Goal: Task Accomplishment & Management: Use online tool/utility

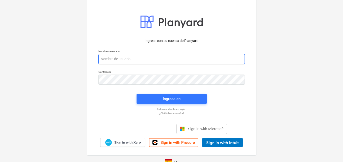
drag, startPoint x: 0, startPoint y: 0, endPoint x: 100, endPoint y: 59, distance: 116.5
click at [99, 59] on input "email" at bounding box center [171, 59] width 146 height 10
paste input "[EMAIL_ADDRESS][DOMAIN_NAME]"
type input "[EMAIL_ADDRESS][DOMAIN_NAME]"
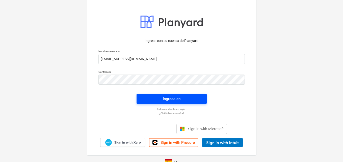
click at [176, 99] on div "Ingresa en" at bounding box center [172, 98] width 18 height 7
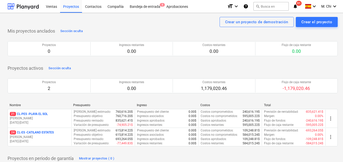
click at [40, 121] on p "[DATE] - [DATE]" at bounding box center [40, 122] width 60 height 4
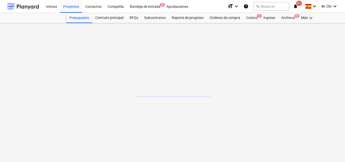
click at [40, 121] on main at bounding box center [172, 92] width 345 height 139
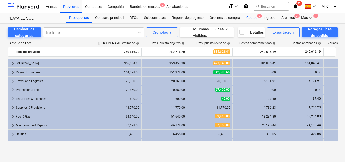
click at [250, 16] on div "Costos 3" at bounding box center [251, 18] width 17 height 10
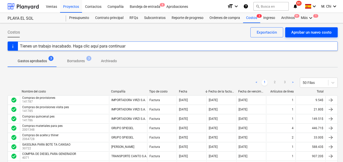
click at [304, 34] on div "Aprobar un nuevo costo" at bounding box center [311, 32] width 40 height 7
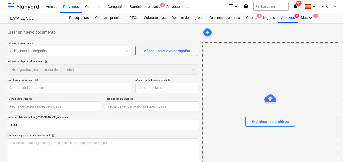
click at [52, 51] on div at bounding box center [64, 50] width 109 height 5
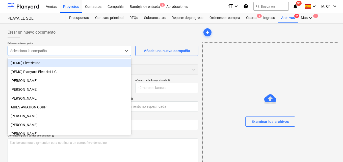
type input "s"
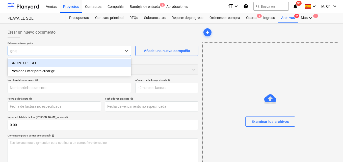
type input "grupo"
click at [27, 63] on div "GRUPO SPIEGEL" at bounding box center [70, 63] width 124 height 8
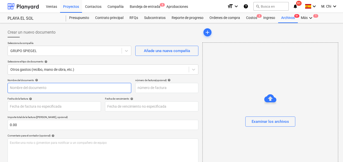
click at [34, 89] on input "text" at bounding box center [70, 88] width 124 height 10
type input "COMPRA DE MATERIALES"
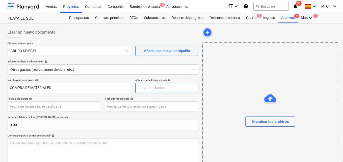
click at [156, 83] on input "text" at bounding box center [166, 88] width 63 height 10
type input "2086238"
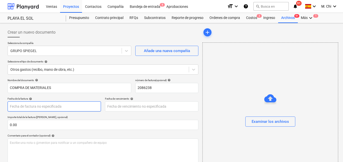
click at [44, 106] on body "Ventas Proyectos Contactos Compañía Bandeja de entrada 8 Aprobaciones format_si…" at bounding box center [171, 81] width 343 height 162
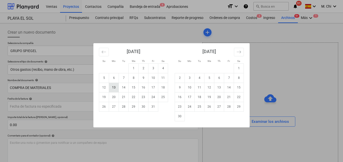
click at [118, 86] on tr "12 13 14 15 16 17 18" at bounding box center [133, 88] width 69 height 10
click at [115, 85] on td "13" at bounding box center [114, 88] width 10 height 10
type input "[DATE]"
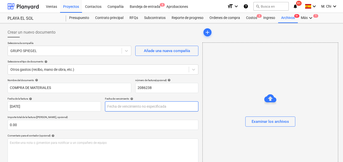
click at [120, 109] on body "Ventas Proyectos Contactos Compañía Bandeja de entrada 8 Aprobaciones format_si…" at bounding box center [171, 81] width 343 height 162
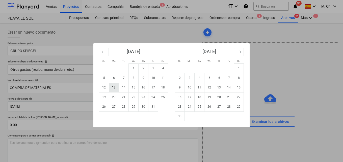
click at [114, 87] on td "13" at bounding box center [114, 88] width 10 height 10
type input "[DATE]"
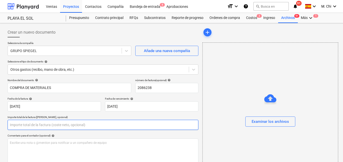
click at [27, 125] on input "text" at bounding box center [103, 125] width 191 height 10
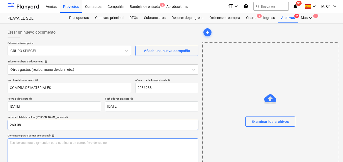
type input "260.08"
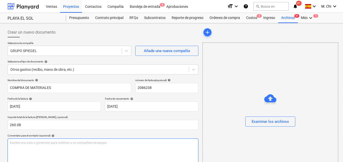
click at [26, 142] on p "Escribe una nota o @mention para notificar a un compañero de equipo ﻿" at bounding box center [103, 143] width 186 height 4
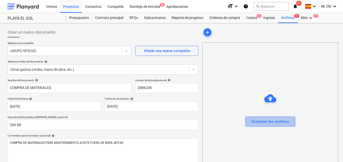
click at [275, 121] on div "Examinar los archivos" at bounding box center [270, 121] width 37 height 7
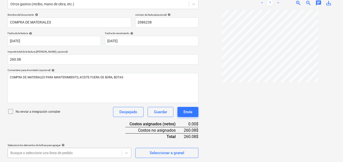
scroll to position [140, 0]
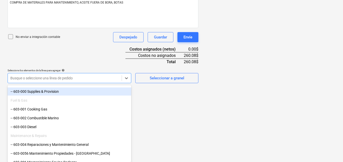
scroll to position [227, 0]
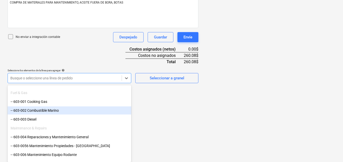
drag, startPoint x: 45, startPoint y: 114, endPoint x: 44, endPoint y: 111, distance: 3.9
click at [44, 111] on div "-- 603-002 Combustible Marino" at bounding box center [70, 110] width 124 height 8
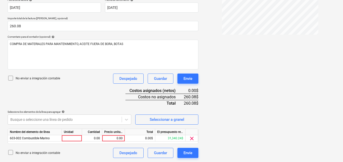
scroll to position [99, 0]
click at [76, 139] on div at bounding box center [72, 138] width 20 height 6
type input "1"
click at [90, 138] on div "0.00" at bounding box center [92, 138] width 16 height 6
click at [108, 138] on div "0.00" at bounding box center [113, 138] width 18 height 6
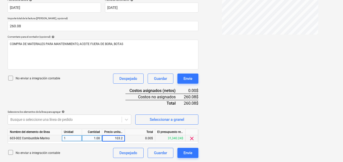
type input "103.20"
drag, startPoint x: 252, startPoint y: 140, endPoint x: 184, endPoint y: 160, distance: 70.1
click at [252, 140] on div "Factura 208623...pdf clear add sort < 1 > zoom_in zoom_out chat 0 save_alt" at bounding box center [270, 43] width 139 height 233
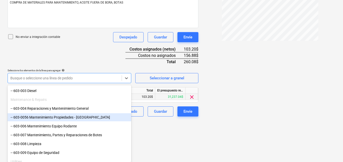
scroll to position [253, 0]
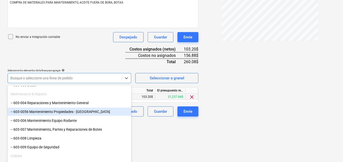
click at [45, 110] on div "-- 603-0056 Mantenimiento Propiedades - [GEOGRAPHIC_DATA]" at bounding box center [70, 112] width 124 height 8
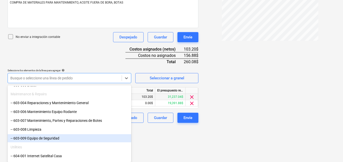
scroll to position [105, 0]
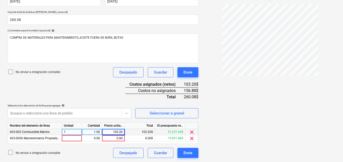
click at [80, 142] on div "Nombre del elemento de línea Unidad Cantidad Precio unitario Total El presupues…" at bounding box center [103, 132] width 191 height 21
click at [78, 138] on div at bounding box center [72, 138] width 20 height 6
type input "1"
click at [95, 138] on div "0.00" at bounding box center [92, 138] width 16 height 6
click at [110, 139] on div "0.00" at bounding box center [113, 138] width 18 height 6
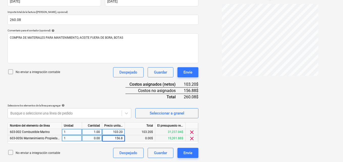
type input "156.88"
click at [284, 145] on div at bounding box center [270, 78] width 135 height 148
click at [94, 138] on div "0.00" at bounding box center [92, 138] width 16 height 6
type input "1"
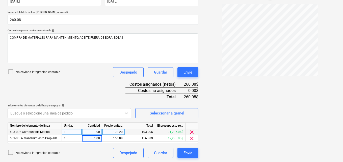
click at [233, 144] on div at bounding box center [270, 78] width 135 height 148
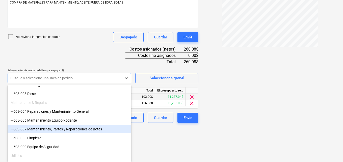
scroll to position [253, 0]
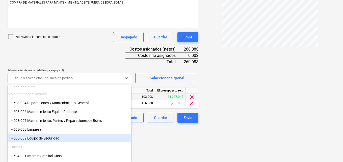
click at [30, 138] on div "-- 603-009 Equipo de Seguridad" at bounding box center [70, 138] width 124 height 8
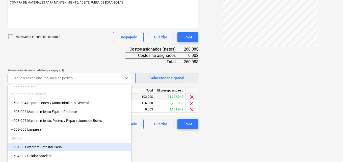
click at [138, 109] on div "Nombre del documento help COMPRA DE MATERIALES número de factura (opcional) hel…" at bounding box center [103, 33] width 191 height 191
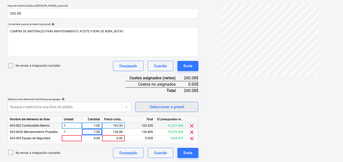
scroll to position [111, 0]
click at [74, 137] on div at bounding box center [72, 138] width 20 height 6
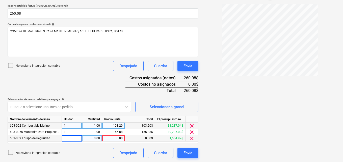
type input "1"
drag, startPoint x: 90, startPoint y: 134, endPoint x: 93, endPoint y: 138, distance: 5.4
click at [91, 136] on div "Nombre del elemento de línea Unidad Cantidad Precio unitario Total El presupues…" at bounding box center [103, 130] width 191 height 28
click at [95, 139] on div "0.00" at bounding box center [92, 138] width 16 height 6
type input "1"
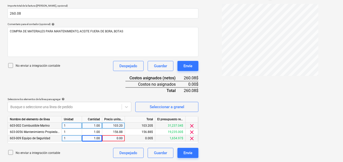
click at [109, 138] on div "0.00" at bounding box center [113, 138] width 18 height 6
type input "14.94"
click at [120, 138] on div "14.94" at bounding box center [113, 138] width 18 height 6
type input "14.95"
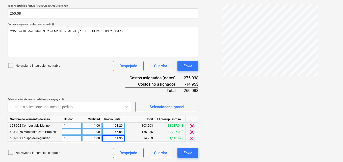
click at [124, 131] on div "156.88" at bounding box center [113, 132] width 23 height 6
type input "141.93"
click at [268, 110] on div at bounding box center [270, 78] width 135 height 148
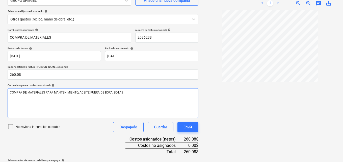
scroll to position [51, 0]
click at [126, 96] on div "COMPRA DE MATERIALES PARA MANTENIMIENTO, ACEITE FUERA DE BORA, BOTAS" at bounding box center [103, 103] width 191 height 30
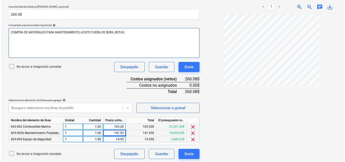
scroll to position [111, 0]
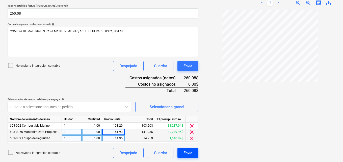
click at [189, 153] on div "Envíe" at bounding box center [188, 153] width 9 height 7
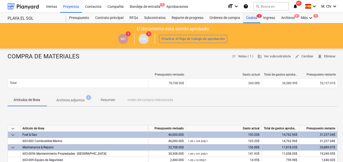
click at [250, 19] on div "Costos 3" at bounding box center [251, 18] width 17 height 10
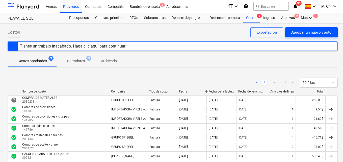
click at [310, 33] on div "Aprobar un nuevo costo" at bounding box center [311, 32] width 40 height 7
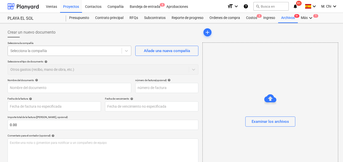
click at [47, 51] on div at bounding box center [64, 50] width 109 height 5
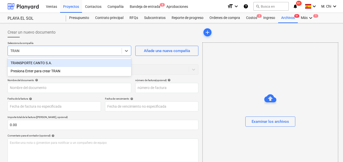
type input "TRANS"
click at [37, 64] on div "TRANSPORTE CANTO S.A." at bounding box center [70, 63] width 124 height 8
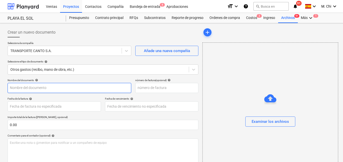
click at [21, 86] on input "text" at bounding box center [70, 88] width 124 height 10
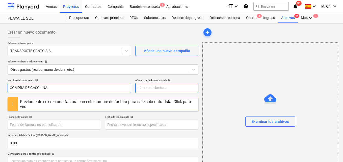
type input "COMPRA DE GASOLINA"
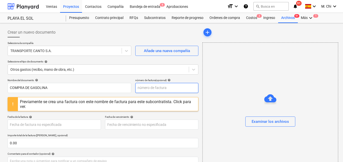
click at [154, 91] on input "text" at bounding box center [166, 88] width 63 height 10
type input "4157"
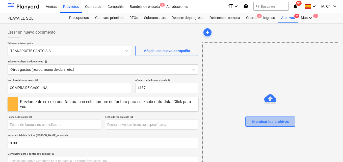
click at [266, 121] on div "Examinar los archivos" at bounding box center [270, 121] width 37 height 7
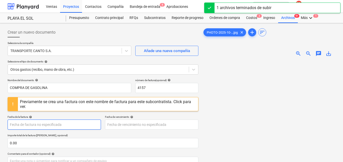
click at [36, 125] on body "Ventas Proyectos Contactos Compañía Bandeja de entrada 8 Aprobaciones format_si…" at bounding box center [171, 81] width 343 height 162
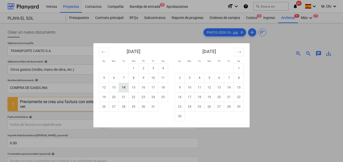
click at [124, 89] on td "14" at bounding box center [124, 88] width 10 height 10
type input "[DATE]"
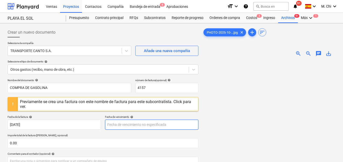
click at [127, 125] on body "Ventas Proyectos Contactos Compañía Bandeja de entrada 8 Aprobaciones format_si…" at bounding box center [171, 81] width 343 height 162
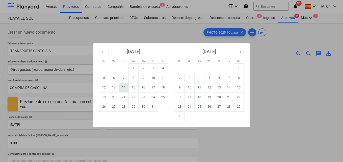
click at [124, 89] on td "14" at bounding box center [124, 88] width 10 height 10
type input "[DATE]"
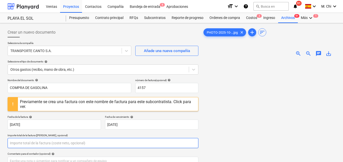
click at [25, 142] on input "text" at bounding box center [103, 143] width 191 height 10
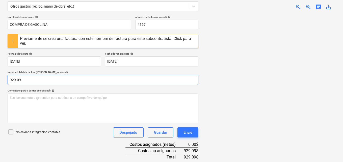
scroll to position [84, 0]
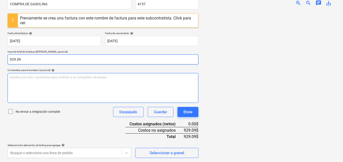
type input "929.09"
click at [49, 86] on div "Escribe una nota o @mention para notificar a un compañero de equipo ﻿" at bounding box center [103, 88] width 191 height 30
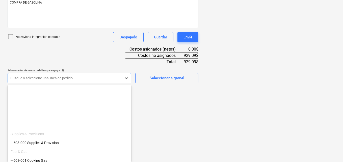
scroll to position [227, 0]
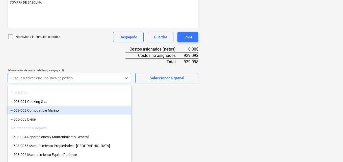
click at [42, 111] on div "-- 603-002 Combustible Marino" at bounding box center [70, 110] width 124 height 8
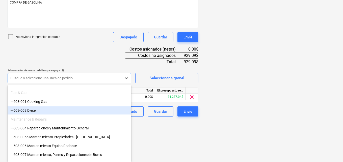
drag, startPoint x: 199, startPoint y: 134, endPoint x: 196, endPoint y: 133, distance: 2.7
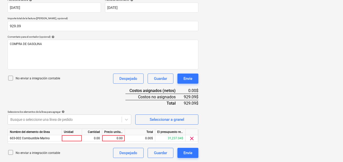
scroll to position [117, 0]
click at [74, 140] on div at bounding box center [72, 138] width 20 height 6
type input "1"
click at [92, 137] on div "0.00" at bounding box center [92, 138] width 16 height 6
click at [113, 138] on div "0.00" at bounding box center [113, 138] width 18 height 6
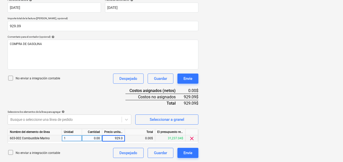
type input "929.09"
click at [228, 132] on div "PHOTO-2025-10-...jpg clear add sort zoom_in zoom_out chat 0 save_alt" at bounding box center [270, 34] width 139 height 252
click at [95, 139] on div "0.00" at bounding box center [92, 138] width 16 height 6
type input "1"
click at [238, 143] on div at bounding box center [270, 84] width 135 height 148
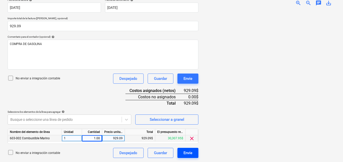
click at [187, 155] on div "Envíe" at bounding box center [188, 153] width 9 height 7
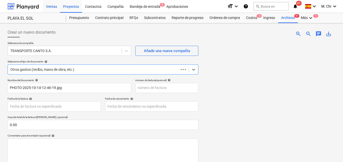
scroll to position [53, 0]
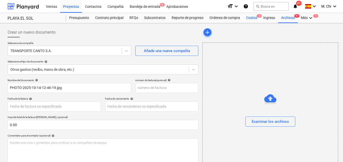
click at [254, 17] on div "Costos 3" at bounding box center [251, 18] width 17 height 10
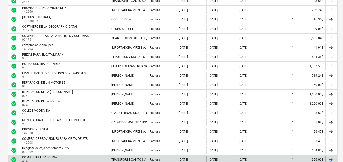
scroll to position [227, 0]
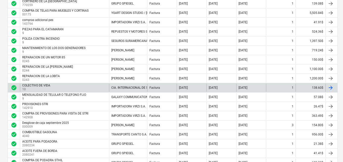
click at [25, 86] on div "COLECTIVO DE VIDA" at bounding box center [36, 86] width 28 height 4
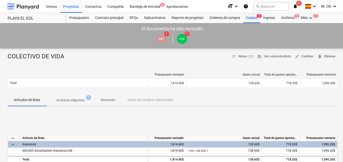
click at [257, 19] on div "Costos 3" at bounding box center [251, 18] width 17 height 10
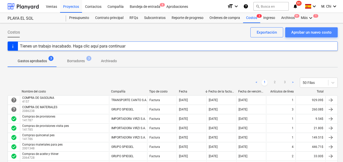
click at [313, 31] on div "Aprobar un nuevo costo" at bounding box center [311, 32] width 40 height 7
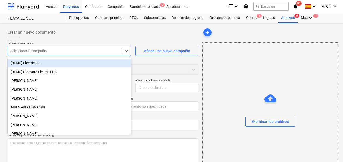
click at [71, 51] on div at bounding box center [64, 50] width 109 height 5
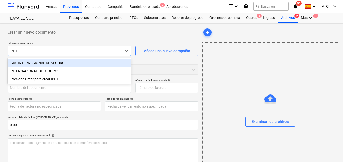
type input "INTER"
click at [33, 64] on div "CIA. INTERNACIONAL DE SEGURO" at bounding box center [70, 63] width 124 height 8
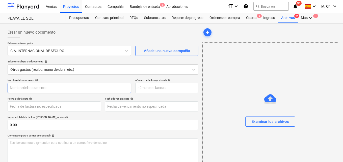
click at [27, 87] on input "text" at bounding box center [70, 88] width 124 height 10
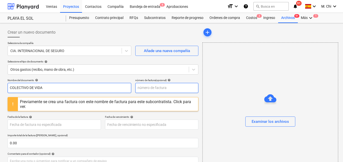
type input "COLECTIVO DE VIDA"
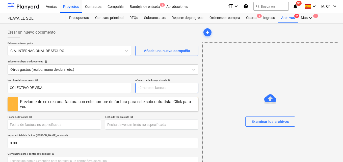
click at [147, 89] on input "text" at bounding box center [166, 88] width 63 height 10
type input "10"
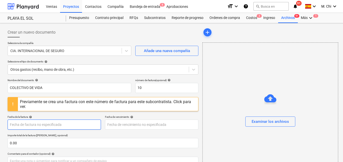
click at [44, 127] on body "Ventas Proyectos Contactos Compañía Bandeja de entrada 8 Aprobaciones format_si…" at bounding box center [171, 81] width 343 height 162
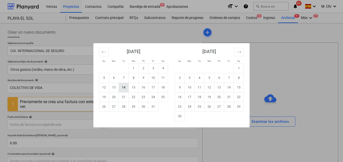
click at [125, 89] on td "14" at bounding box center [124, 88] width 10 height 10
type input "[DATE]"
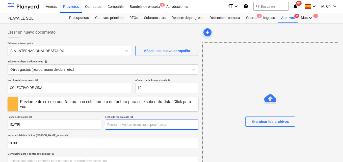
click at [131, 125] on body "Ventas Proyectos Contactos Compañía Bandeja de entrada 8 Aprobaciones format_si…" at bounding box center [171, 81] width 343 height 162
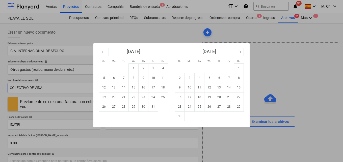
drag, startPoint x: 124, startPoint y: 88, endPoint x: 119, endPoint y: 91, distance: 5.1
click at [124, 88] on td "14" at bounding box center [124, 88] width 10 height 10
type input "[DATE]"
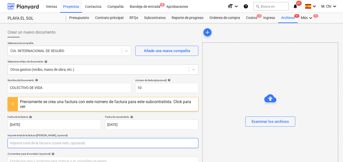
click at [25, 144] on input "text" at bounding box center [103, 143] width 191 height 10
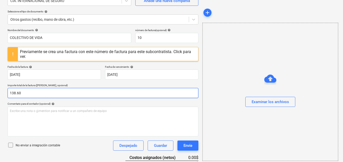
scroll to position [51, 0]
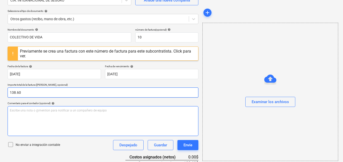
type input "138.60"
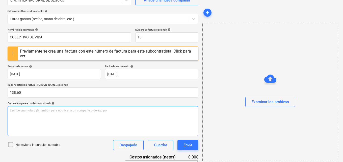
click at [38, 115] on div "Escribe una nota o @mention para notificar a un compañero de equipo ﻿" at bounding box center [103, 121] width 191 height 30
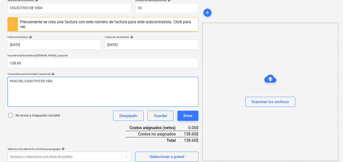
click at [25, 80] on span "PAGO DEL COLECTIVO DE VIDA" at bounding box center [31, 81] width 43 height 4
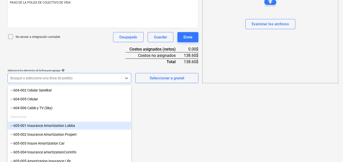
scroll to position [354, 0]
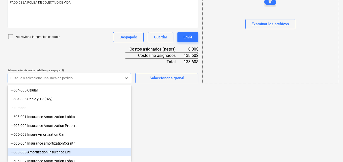
click at [32, 152] on div "-- 605-005 Amortization Insurance Life" at bounding box center [70, 152] width 124 height 8
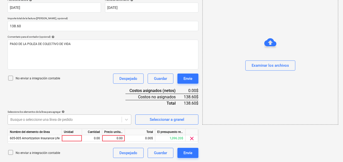
scroll to position [117, 0]
click at [72, 136] on div at bounding box center [72, 138] width 20 height 6
type input "1"
click at [94, 138] on div "0.00" at bounding box center [92, 138] width 16 height 6
click at [114, 139] on div "0.00" at bounding box center [113, 138] width 18 height 6
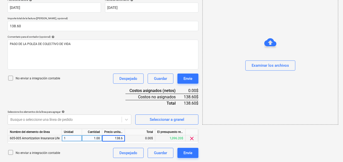
type input "138.60"
click at [285, 146] on div "add Examinar los archivos" at bounding box center [270, 34] width 139 height 252
drag, startPoint x: 262, startPoint y: 64, endPoint x: 257, endPoint y: 52, distance: 12.9
click at [259, 54] on div "Examinar los archivos" at bounding box center [270, 55] width 135 height 38
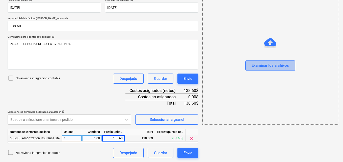
click at [263, 66] on div "Examinar los archivos" at bounding box center [270, 65] width 37 height 7
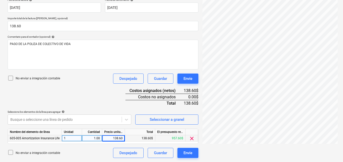
drag, startPoint x: 187, startPoint y: 154, endPoint x: 280, endPoint y: 153, distance: 92.9
click at [285, 158] on div "Crear un nuevo documento Selecciona la compañía CIA. INTERNACIONAL DE SEGURO Añ…" at bounding box center [173, 34] width 334 height 252
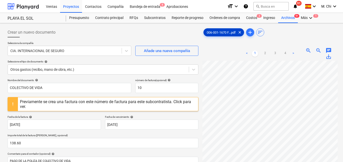
click at [240, 31] on span "clear" at bounding box center [240, 32] width 6 height 6
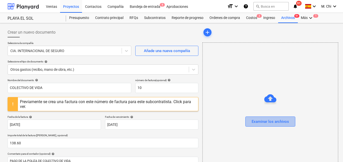
click at [271, 125] on button "Examinar los archivos" at bounding box center [270, 121] width 50 height 10
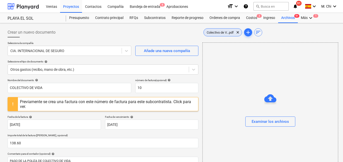
click at [226, 33] on span "Colectivo de V...pdf" at bounding box center [220, 33] width 33 height 4
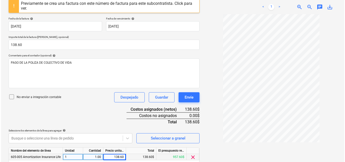
scroll to position [117, 0]
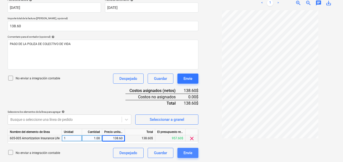
click at [183, 152] on button "Envíe" at bounding box center [188, 153] width 21 height 10
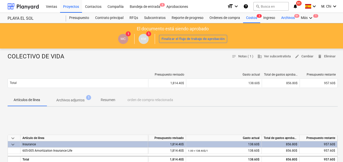
click at [290, 17] on div "Archivos 9+" at bounding box center [288, 18] width 20 height 10
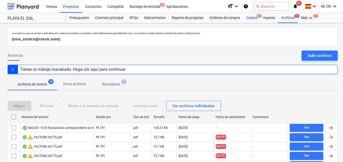
click at [252, 18] on div "Costos 3" at bounding box center [251, 18] width 17 height 10
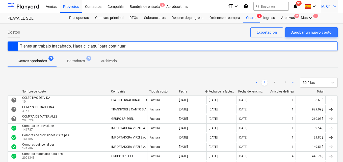
click at [336, 7] on icon "keyboard_arrow_down" at bounding box center [335, 6] width 6 height 6
click at [319, 29] on div "Desconecta." at bounding box center [323, 28] width 30 height 8
